Goal: Task Accomplishment & Management: Use online tool/utility

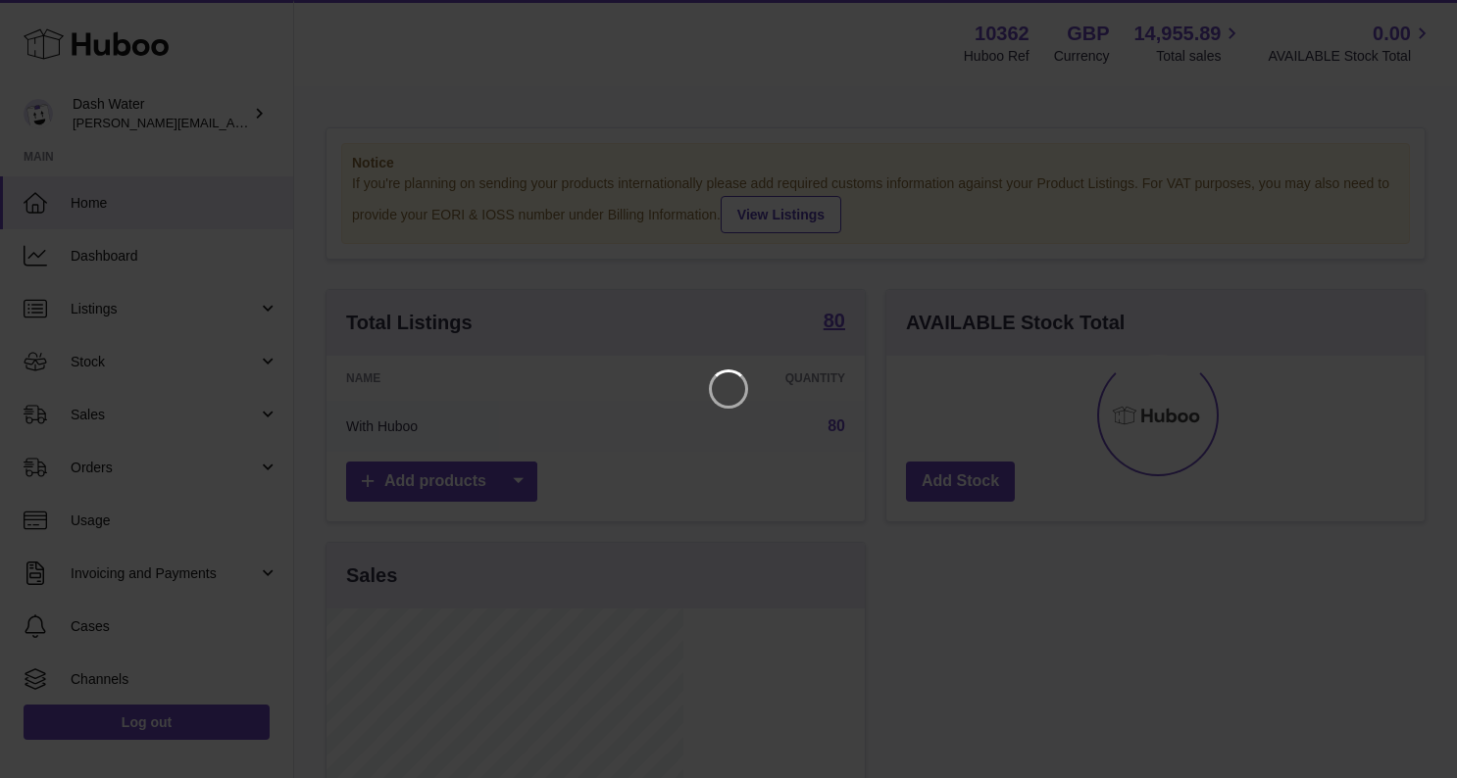
scroll to position [306, 356]
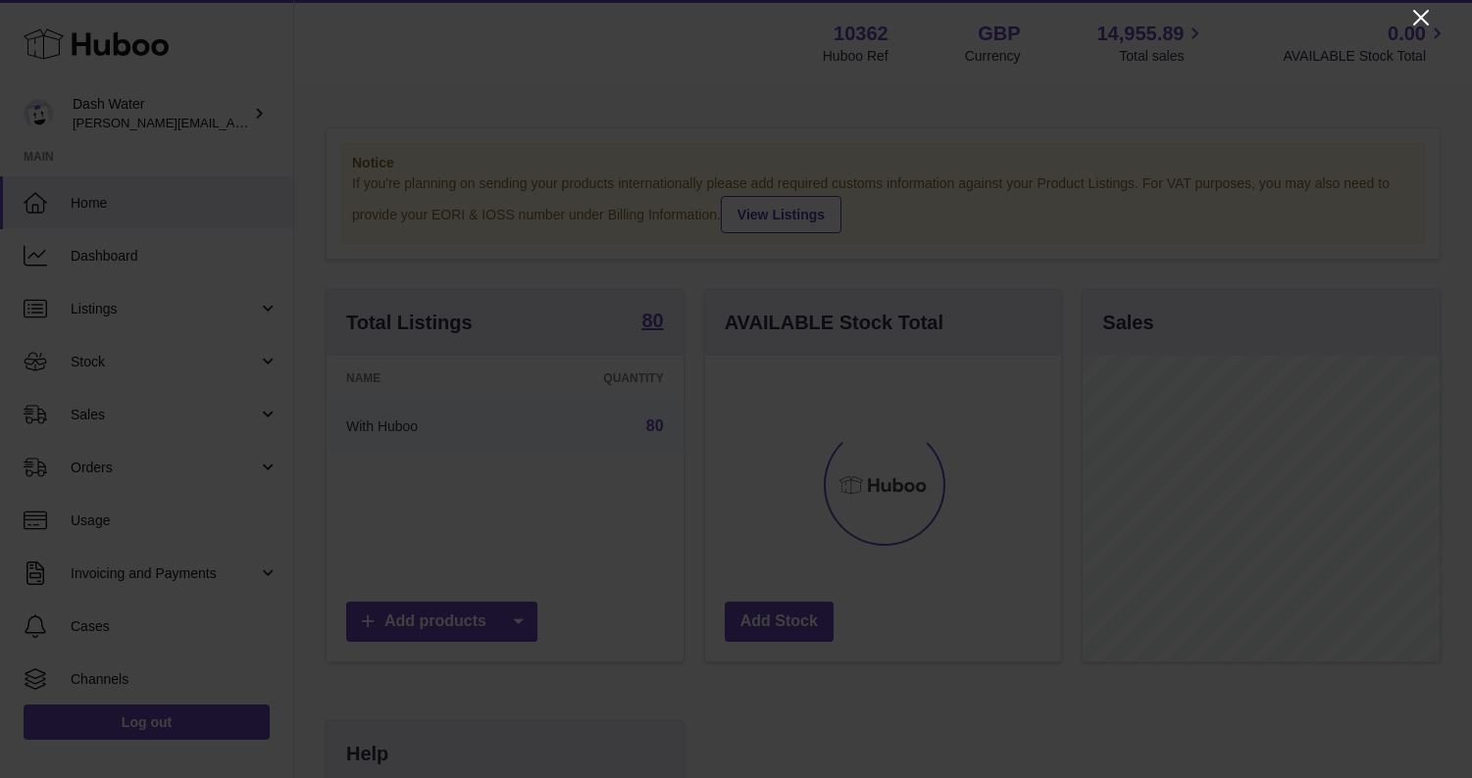
click at [1417, 17] on icon "Close" at bounding box center [1421, 18] width 24 height 24
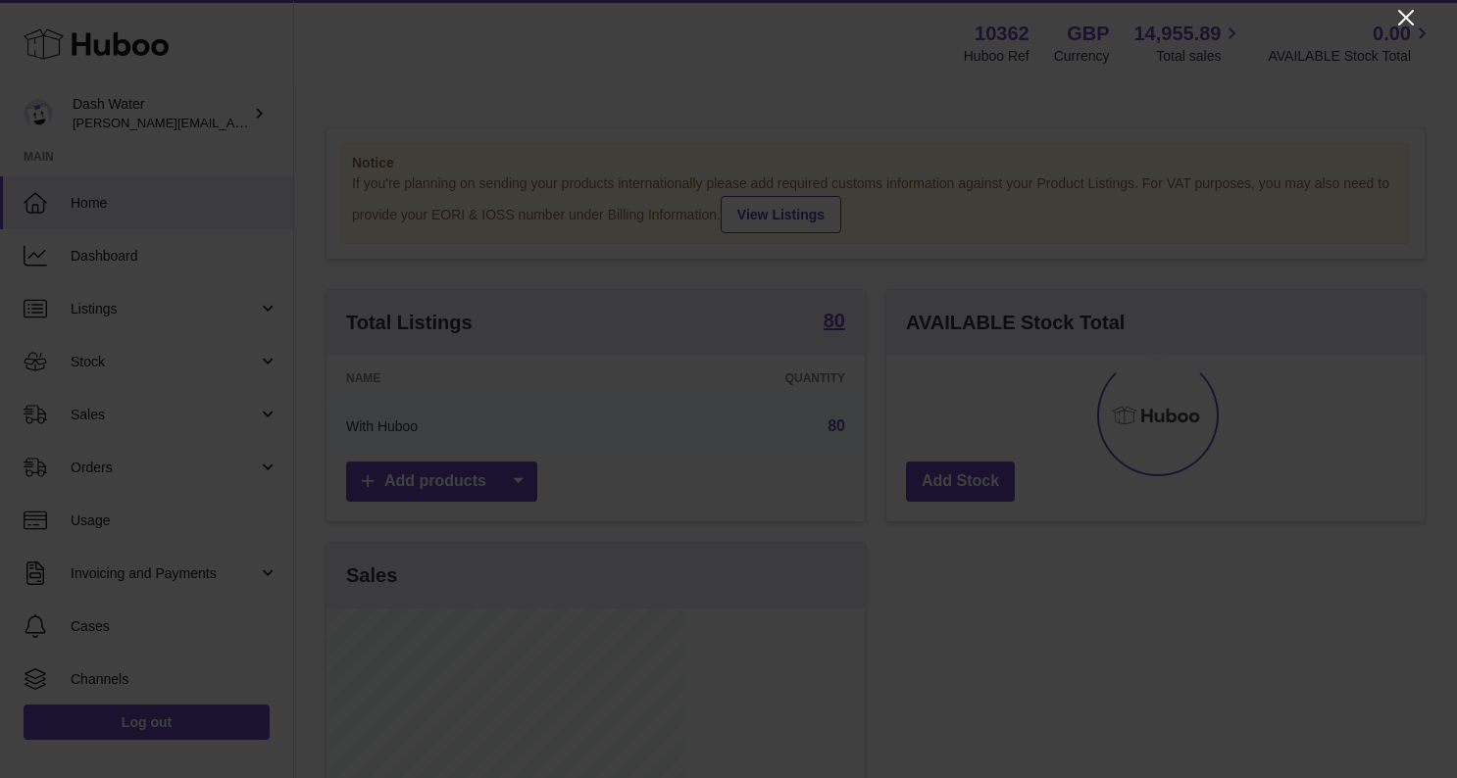
scroll to position [980121, 980075]
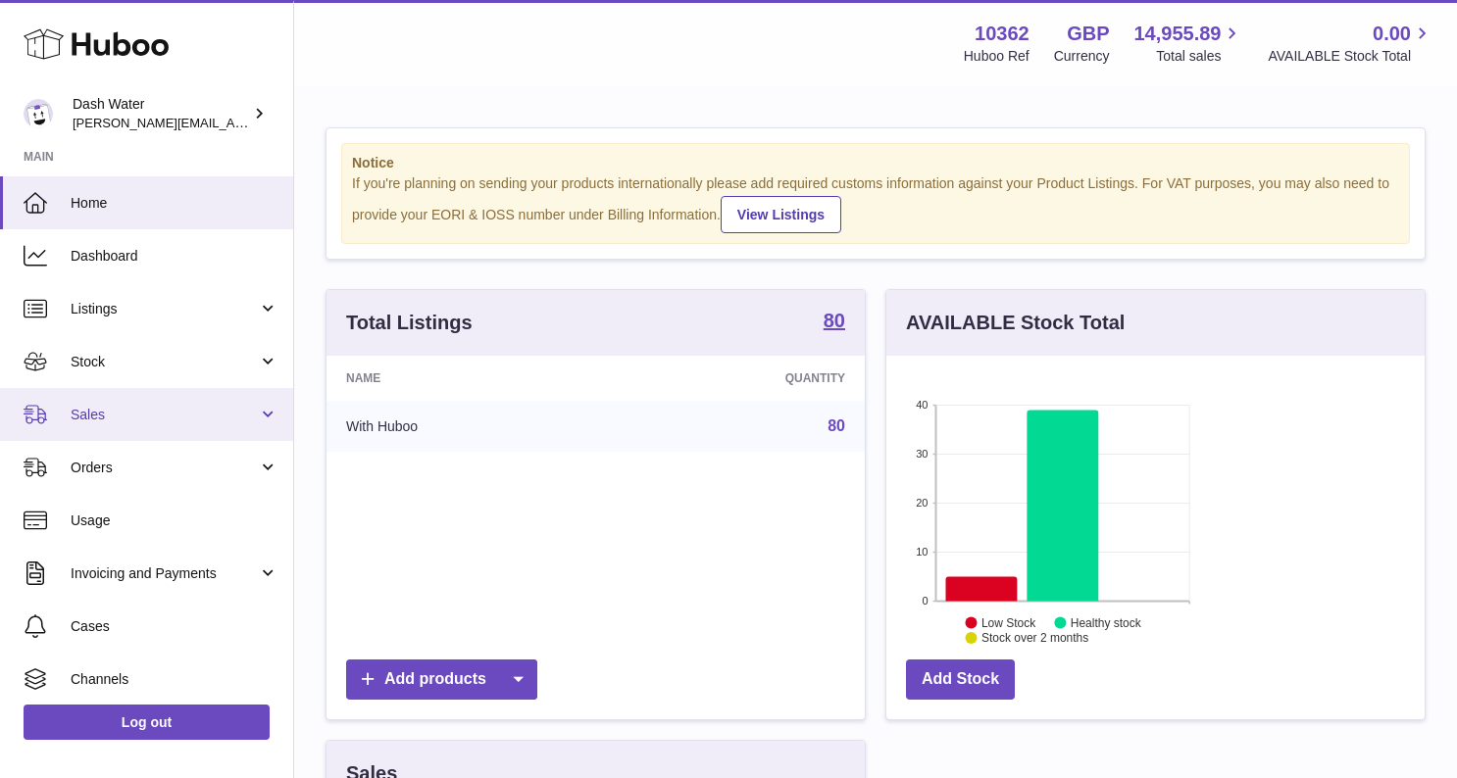
click at [93, 427] on link "Sales" at bounding box center [146, 414] width 293 height 53
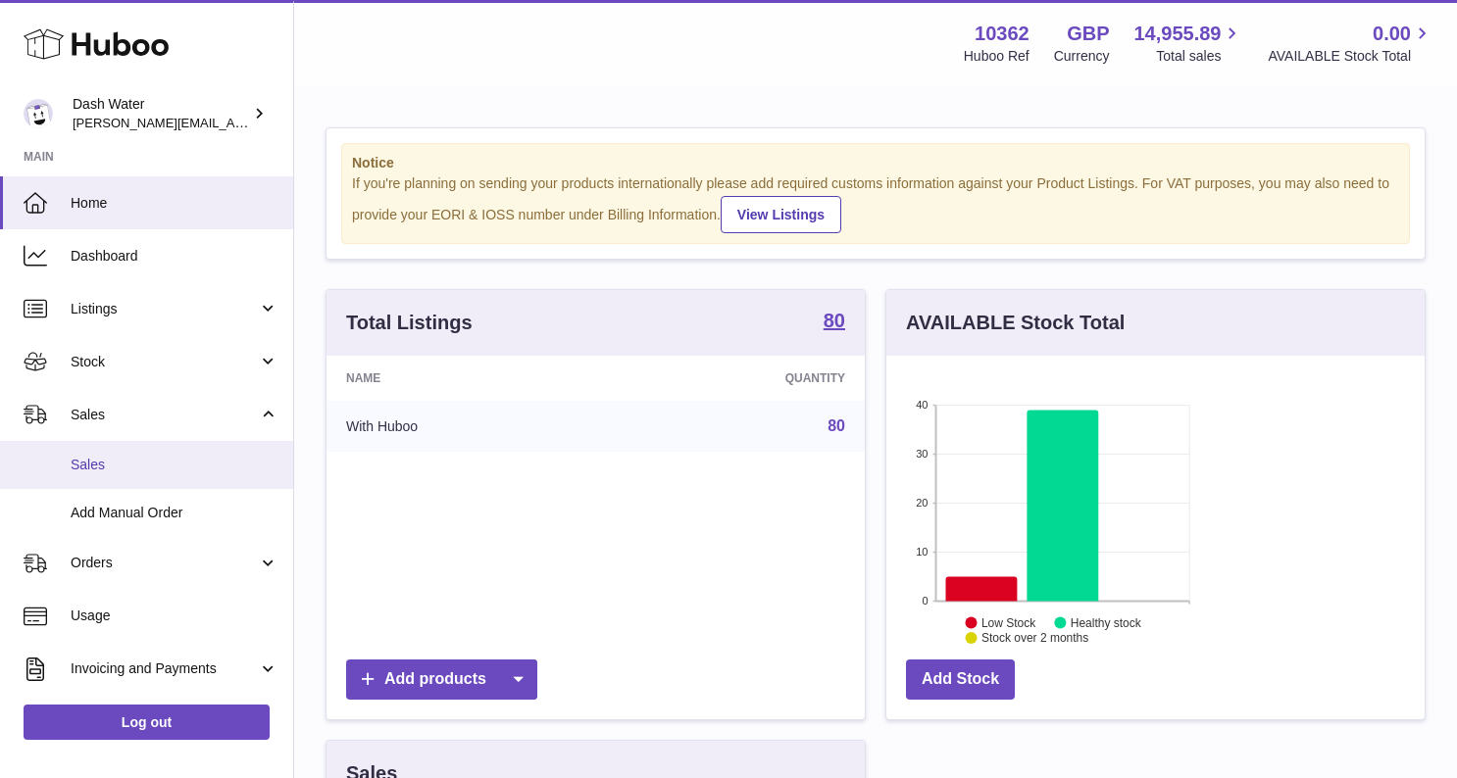
click at [89, 458] on span "Sales" at bounding box center [175, 465] width 208 height 19
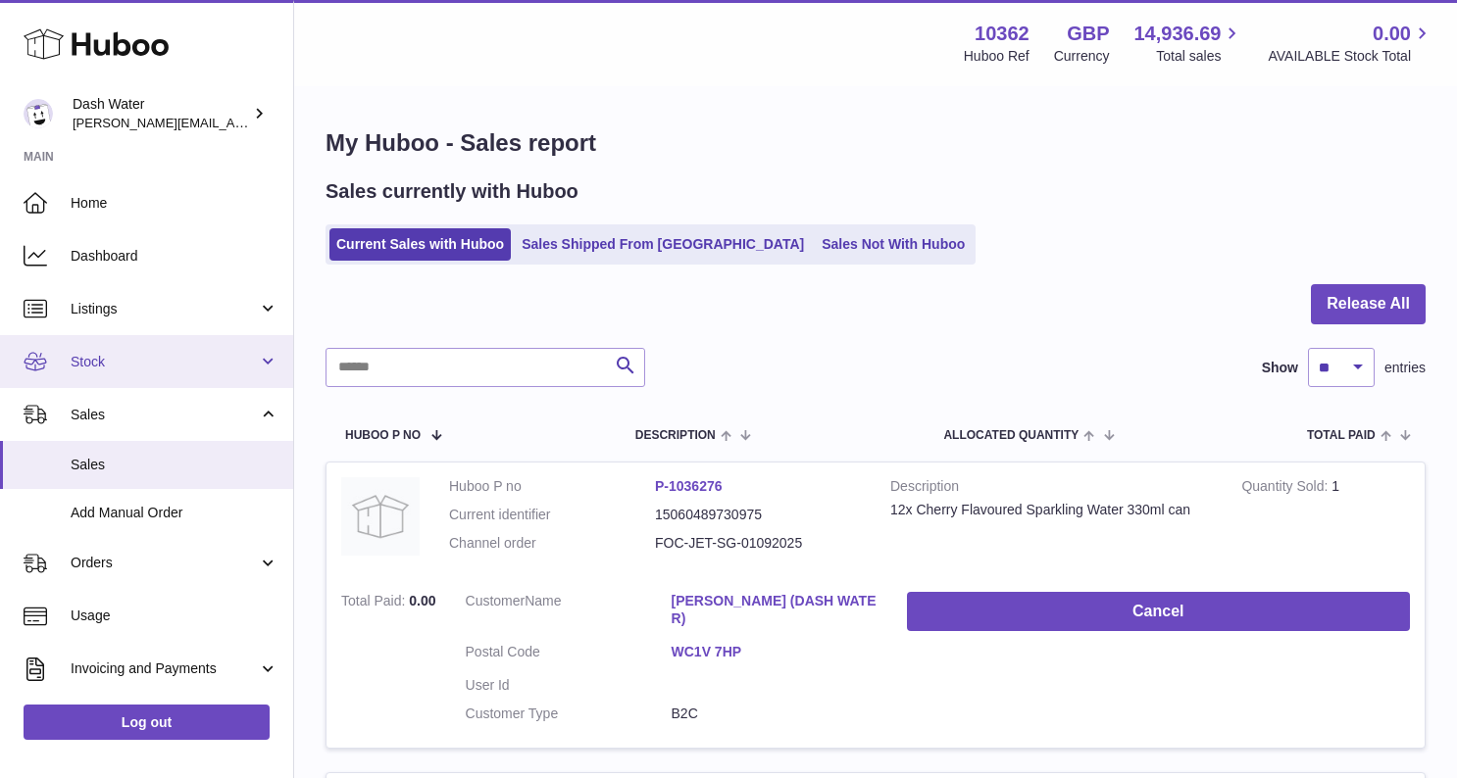
click at [145, 349] on link "Stock" at bounding box center [146, 361] width 293 height 53
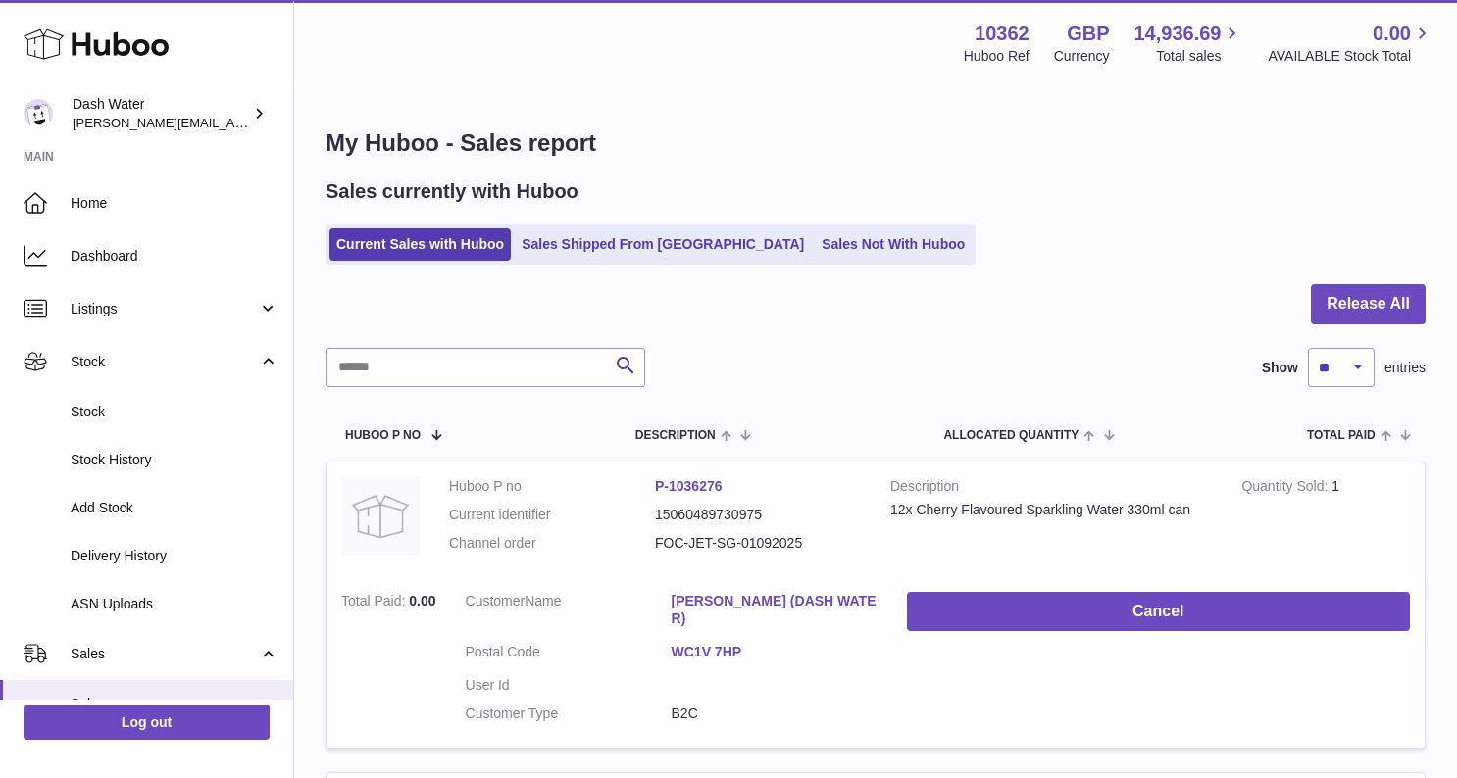
click at [152, 412] on span "Stock" at bounding box center [175, 412] width 208 height 19
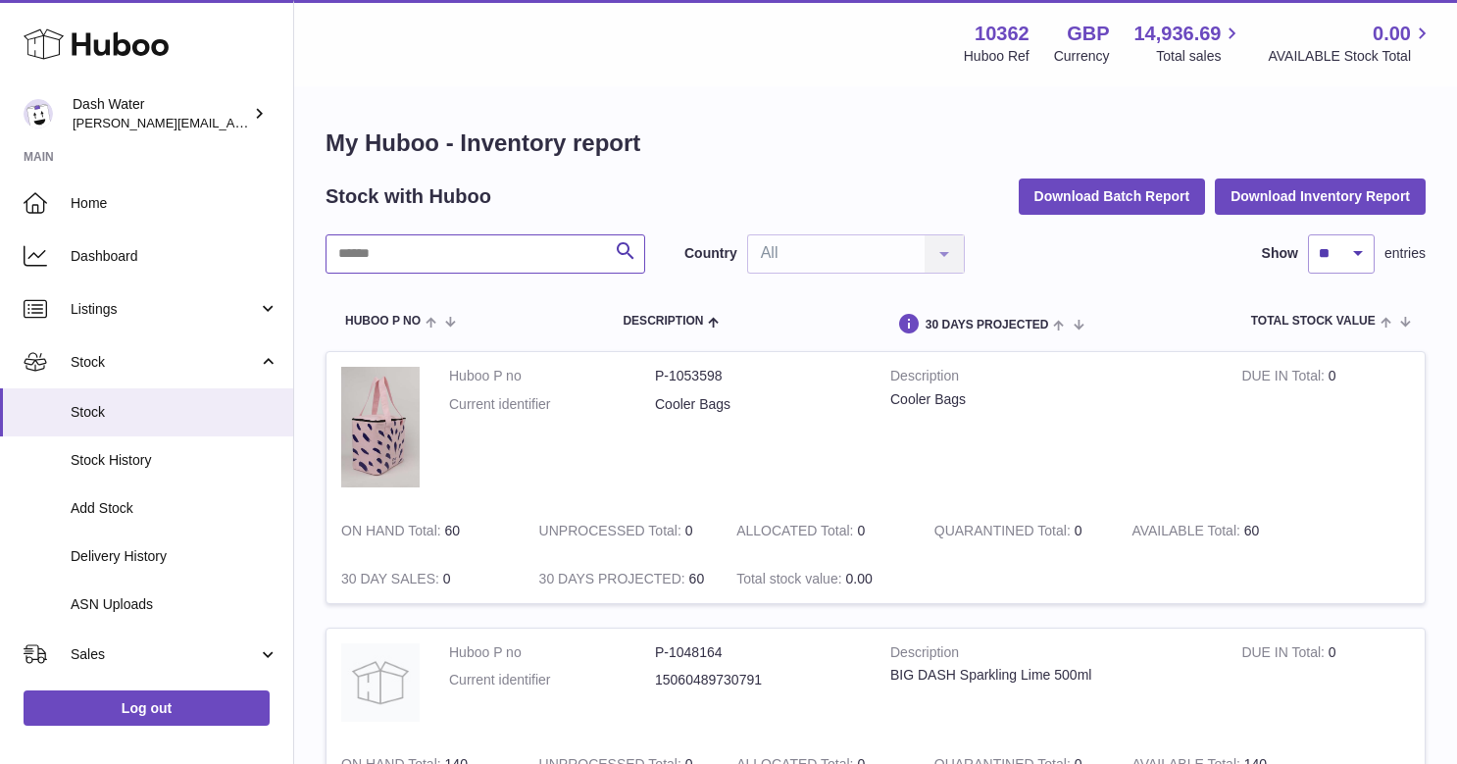
drag, startPoint x: 0, startPoint y: 0, endPoint x: 522, endPoint y: 239, distance: 573.8
click at [522, 239] on input "text" at bounding box center [486, 253] width 320 height 39
type input "*****"
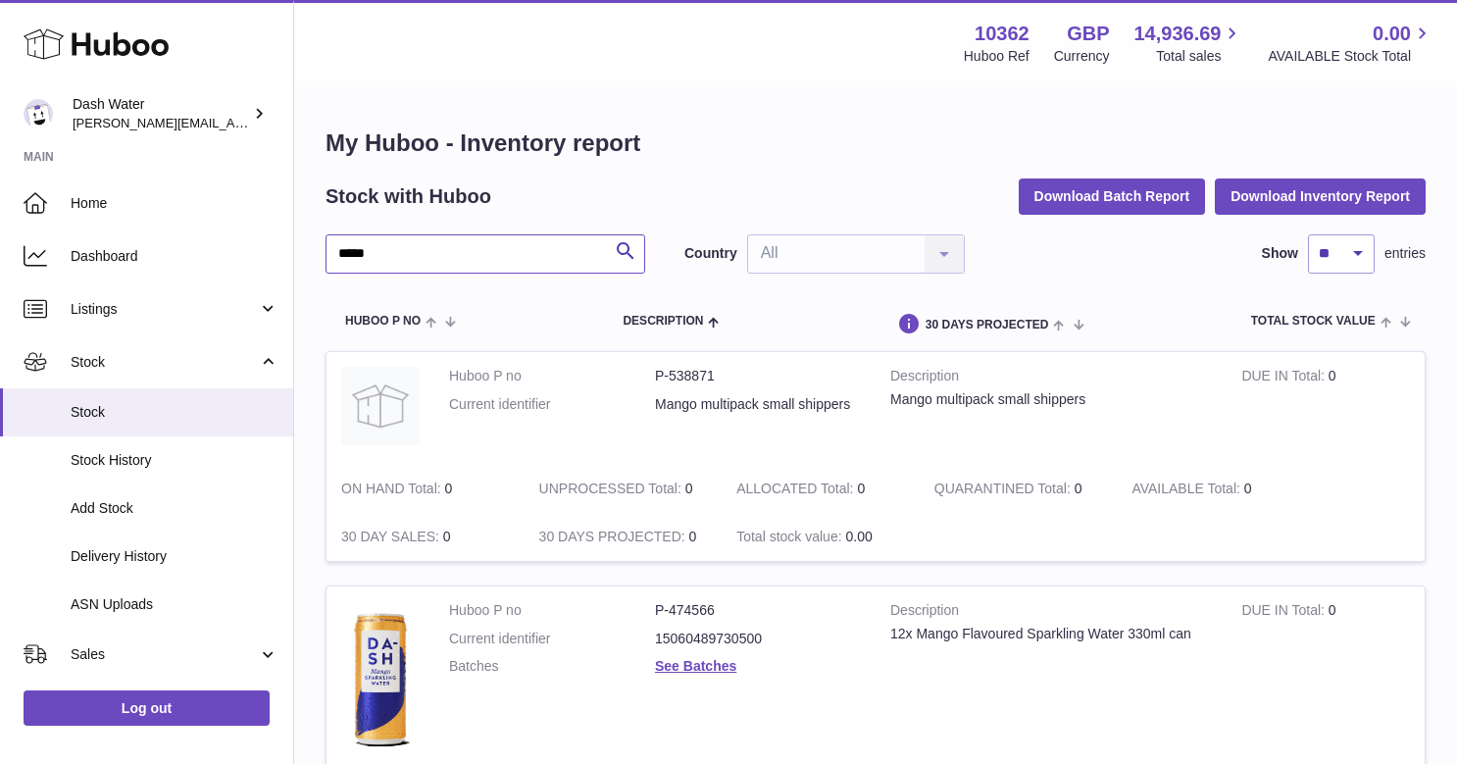
scroll to position [0, 563]
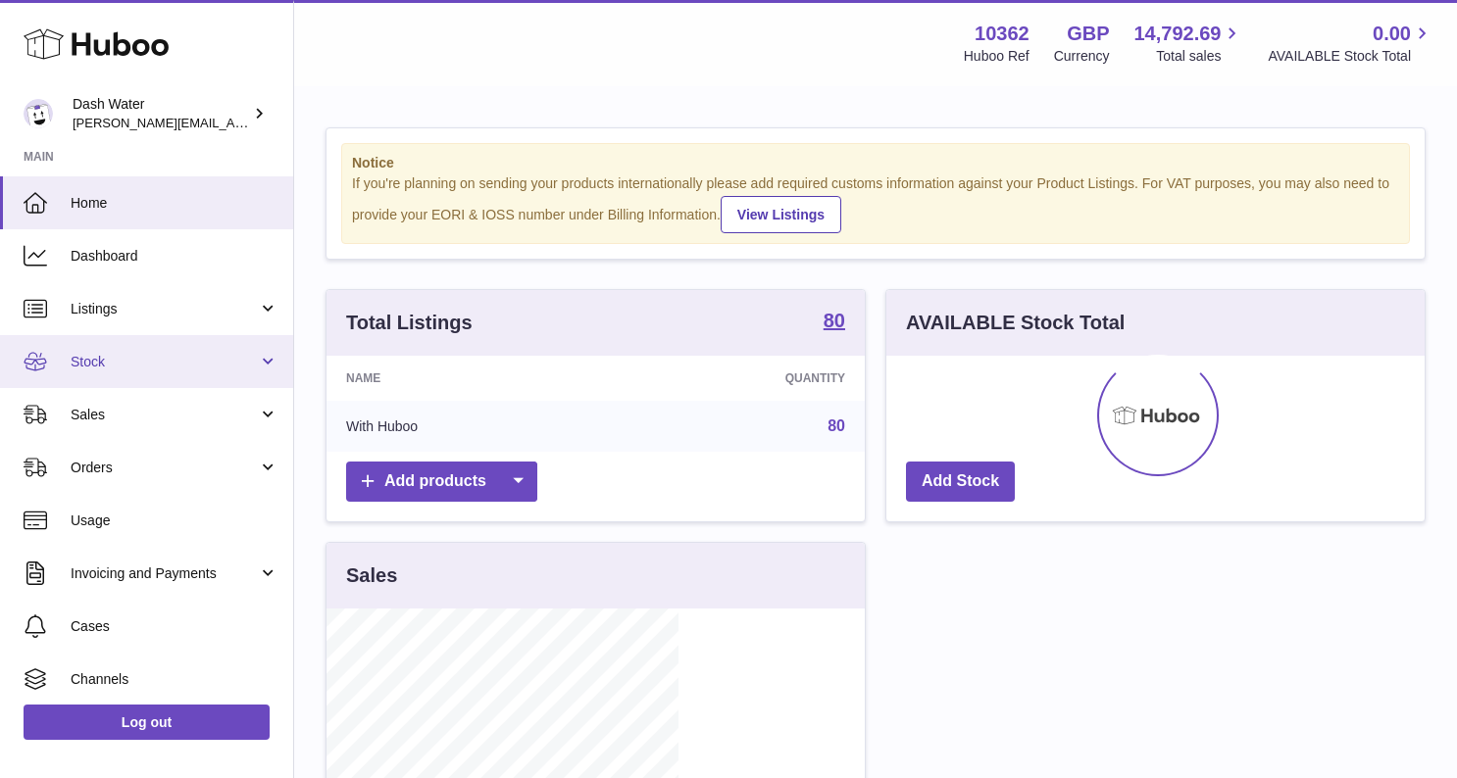
scroll to position [306, 351]
click at [80, 362] on span "Stock" at bounding box center [164, 362] width 187 height 19
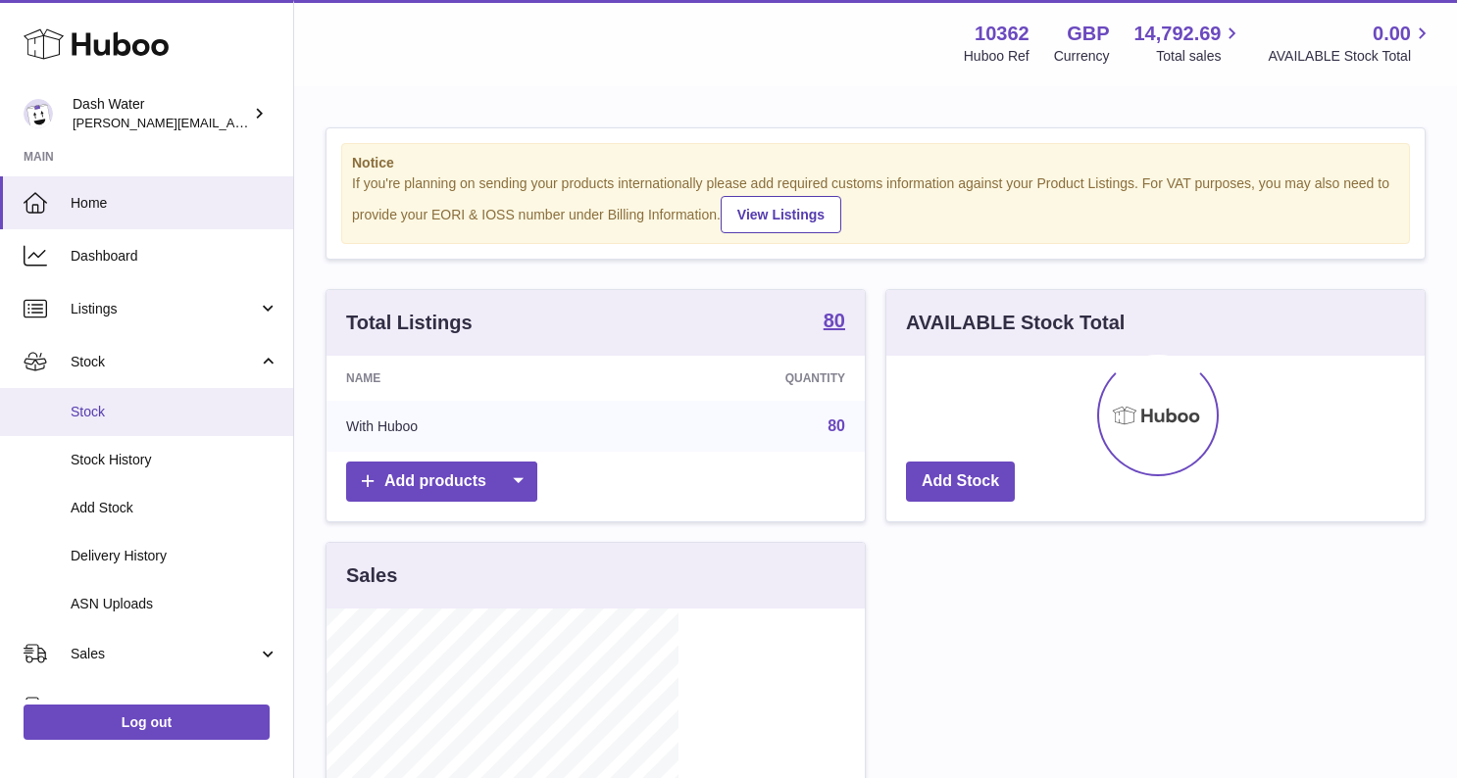
click at [109, 409] on span "Stock" at bounding box center [175, 412] width 208 height 19
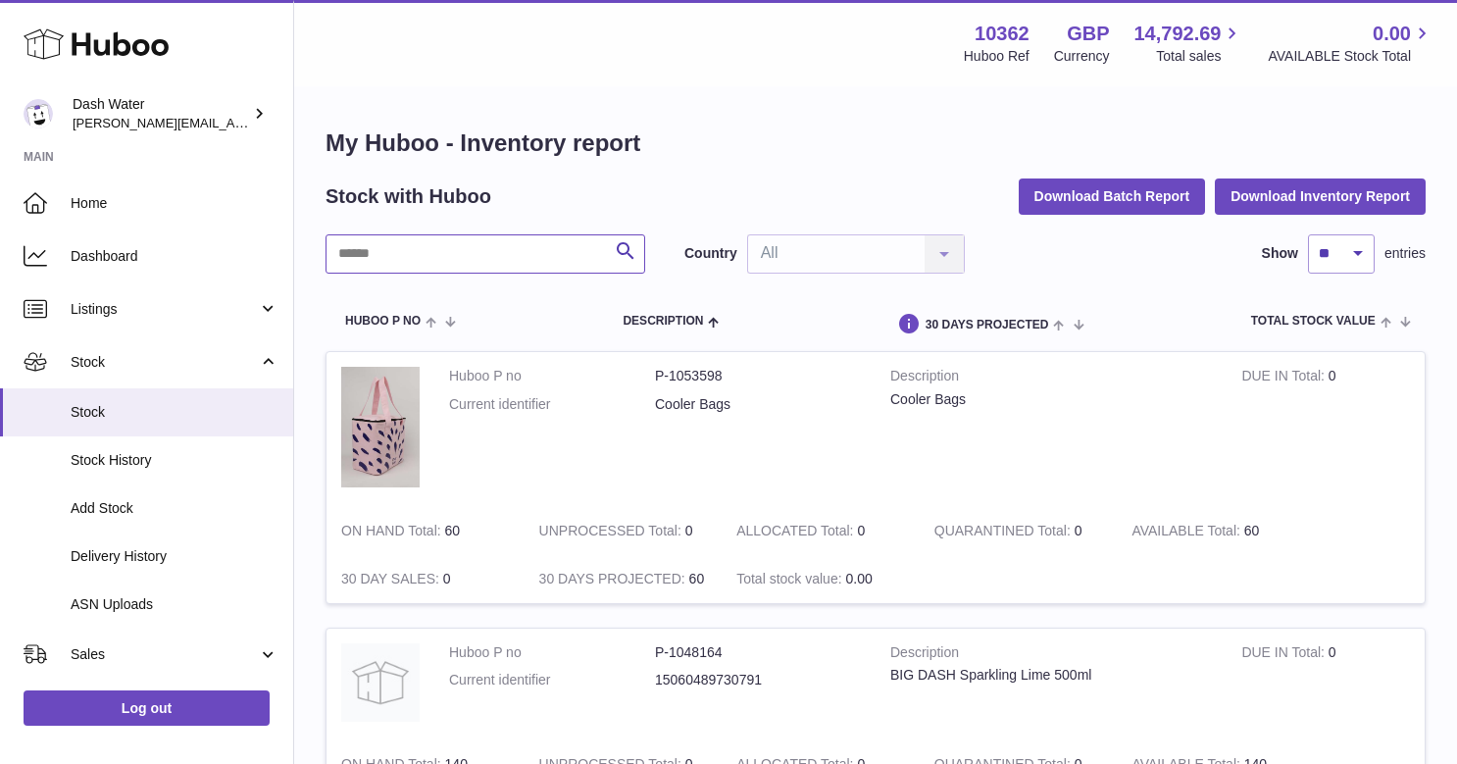
click at [449, 259] on input "text" at bounding box center [486, 253] width 320 height 39
type input "*****"
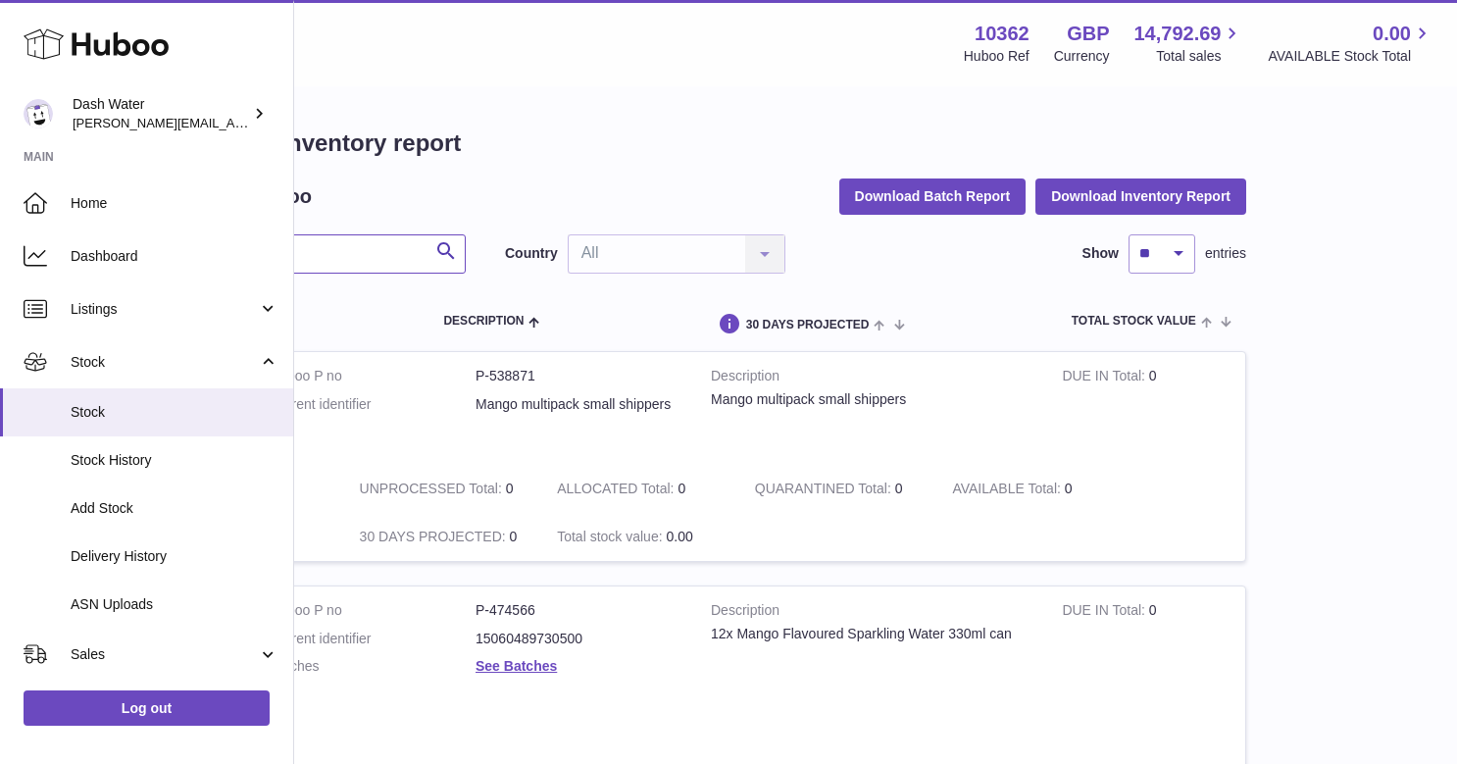
scroll to position [0, 291]
